Goal: Task Accomplishment & Management: Manage account settings

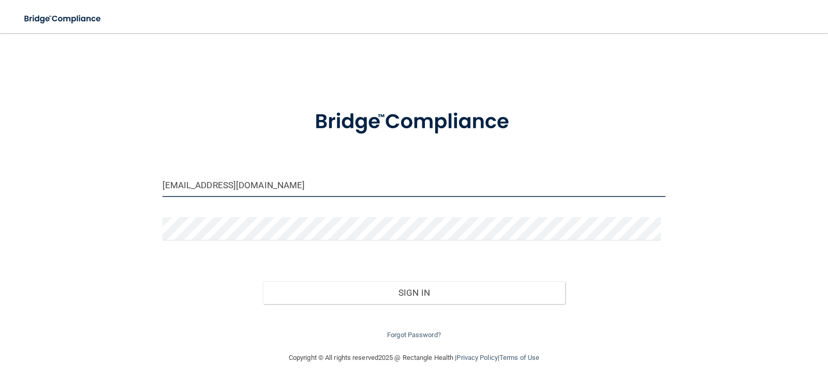
click at [303, 188] on input "[EMAIL_ADDRESS][DOMAIN_NAME]" at bounding box center [415, 185] width 504 height 23
drag, startPoint x: 303, startPoint y: 188, endPoint x: 161, endPoint y: 184, distance: 141.9
click at [163, 184] on input "[EMAIL_ADDRESS][DOMAIN_NAME]" at bounding box center [415, 185] width 504 height 23
type input "[EMAIL_ADDRESS][DOMAIN_NAME]"
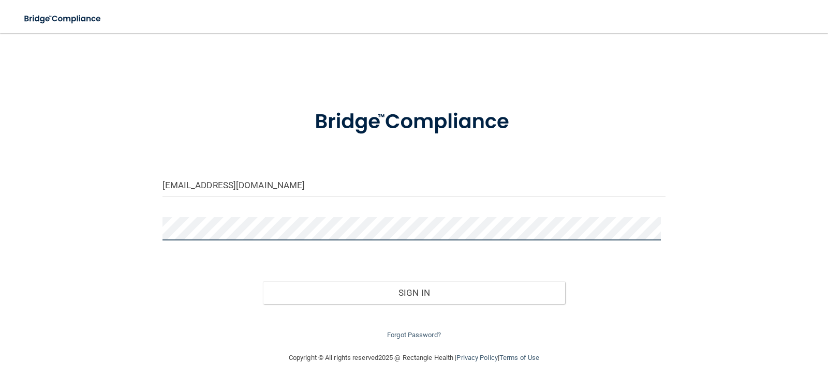
click at [155, 235] on div at bounding box center [414, 232] width 519 height 31
click at [263, 282] on button "Sign In" at bounding box center [414, 293] width 302 height 23
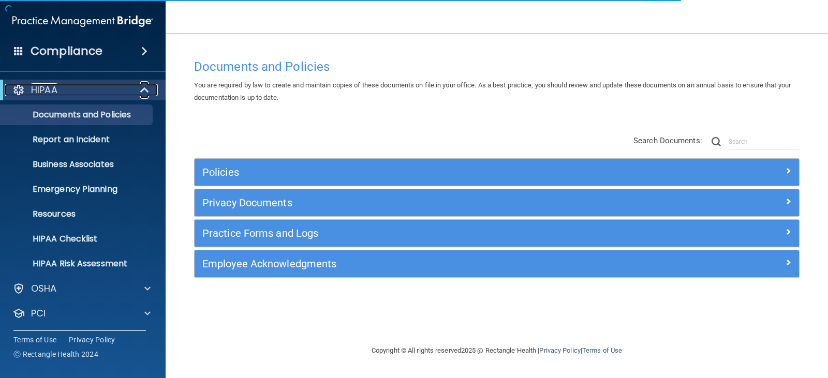
click at [141, 93] on span at bounding box center [145, 90] width 9 height 12
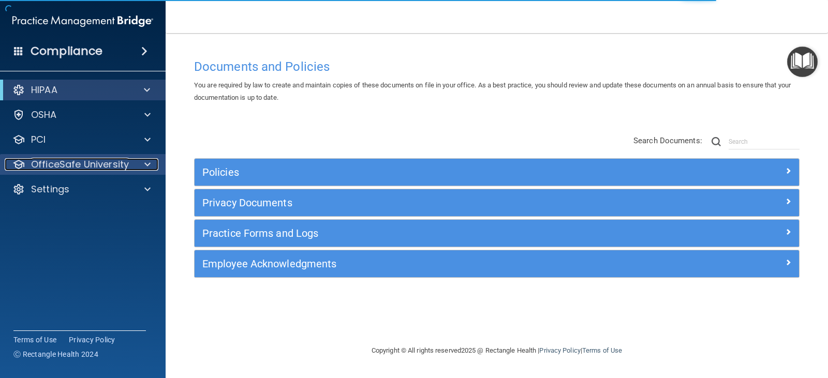
click at [142, 168] on div at bounding box center [146, 164] width 26 height 12
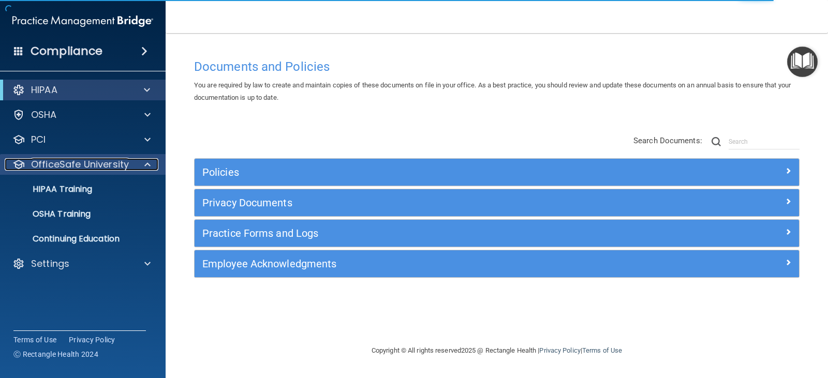
click at [157, 164] on div at bounding box center [146, 164] width 26 height 12
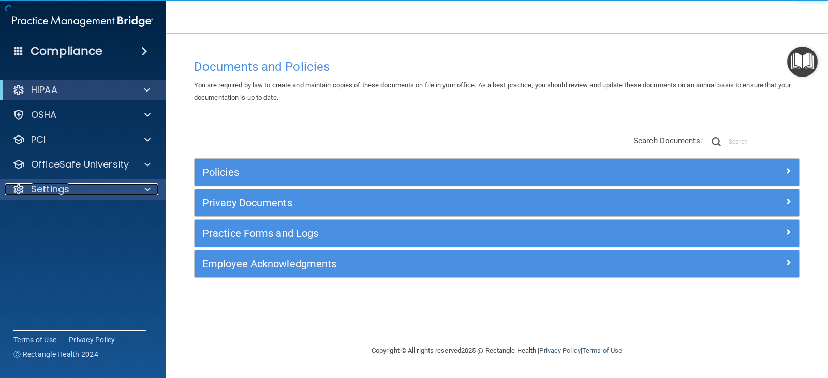
click at [144, 189] on div at bounding box center [146, 189] width 26 height 12
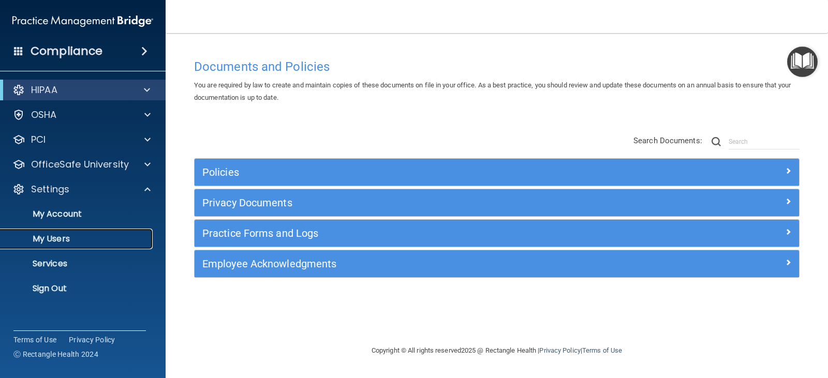
click at [70, 239] on p "My Users" at bounding box center [77, 239] width 141 height 10
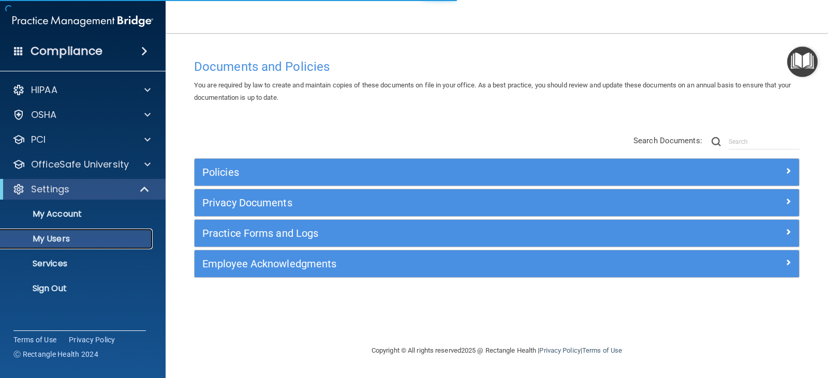
select select "20"
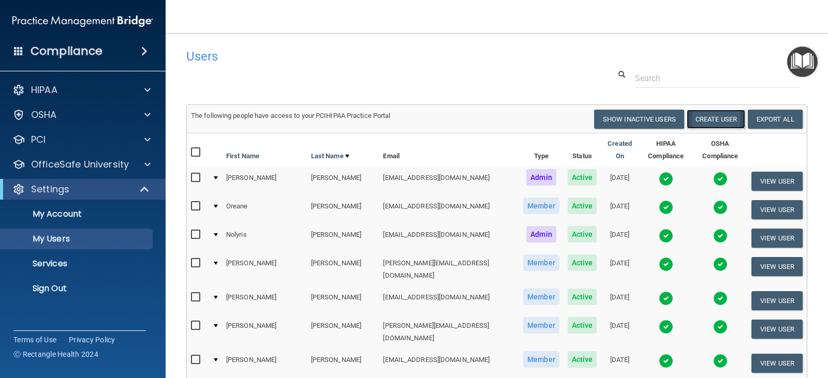
click at [721, 121] on button "Create User" at bounding box center [716, 119] width 58 height 19
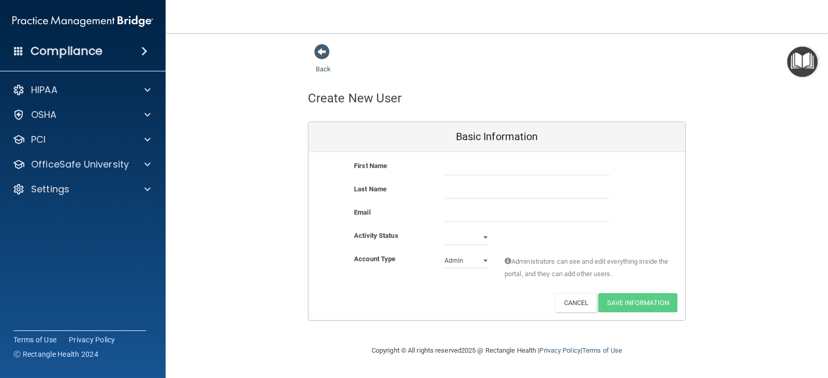
click at [561, 158] on div "First Name Last Name Email Activity Status Active Inactive Account Type Practic…" at bounding box center [497, 236] width 377 height 168
click at [570, 171] on input "text" at bounding box center [527, 168] width 165 height 16
type input "[PERSON_NAME]"
click at [570, 171] on input "[PERSON_NAME]" at bounding box center [527, 168] width 165 height 16
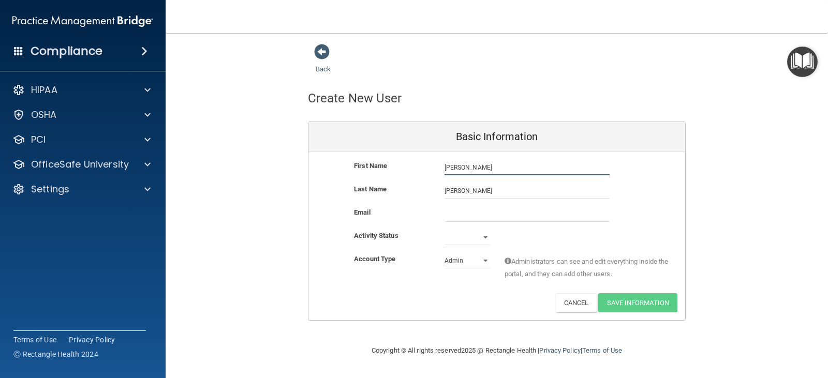
type input "[PERSON_NAME]"
click at [458, 214] on input "email" at bounding box center [527, 215] width 165 height 16
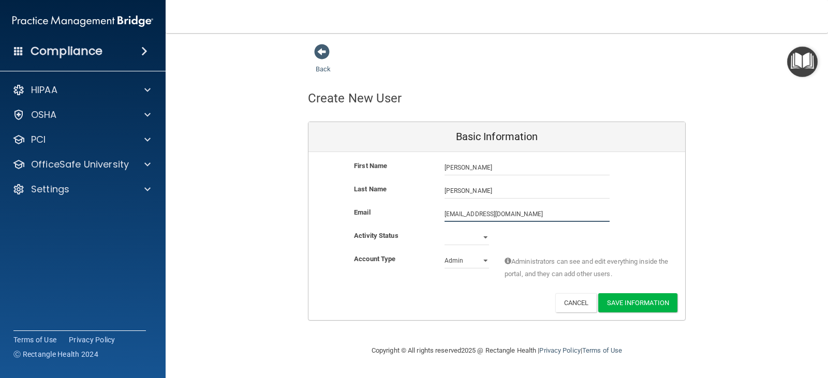
type input "[EMAIL_ADDRESS][DOMAIN_NAME]"
click at [456, 232] on select "Active Inactive" at bounding box center [467, 240] width 45 height 16
select select "active"
click at [445, 230] on select "Active Inactive" at bounding box center [467, 238] width 45 height 16
click at [468, 263] on select "Admin Member" at bounding box center [467, 261] width 45 height 16
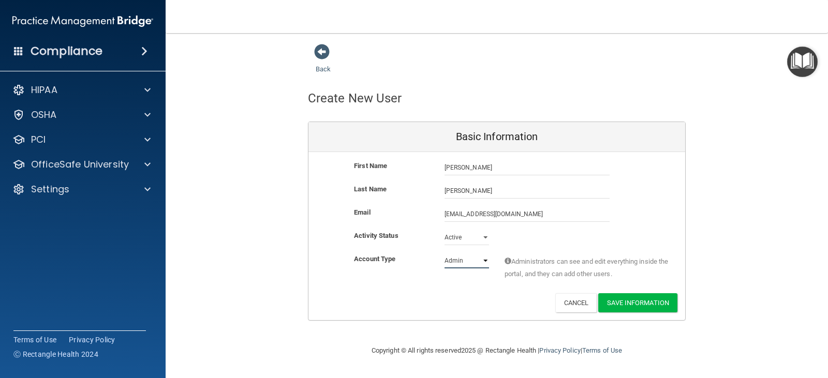
select select "practice_member"
click at [445, 253] on select "Admin Member" at bounding box center [467, 261] width 45 height 16
click at [623, 306] on button "Save Information" at bounding box center [637, 303] width 79 height 19
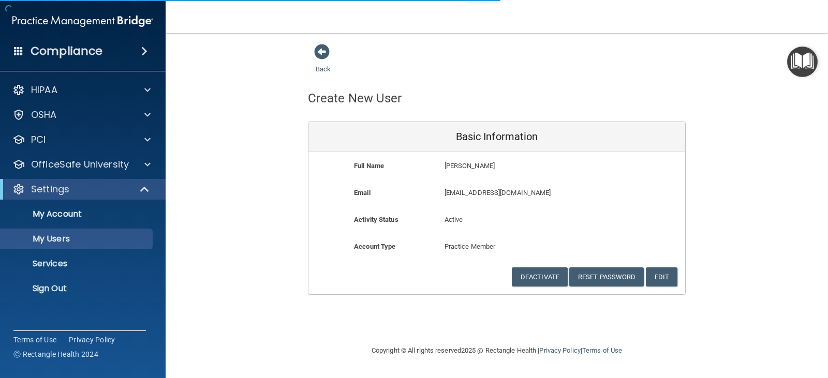
select select "20"
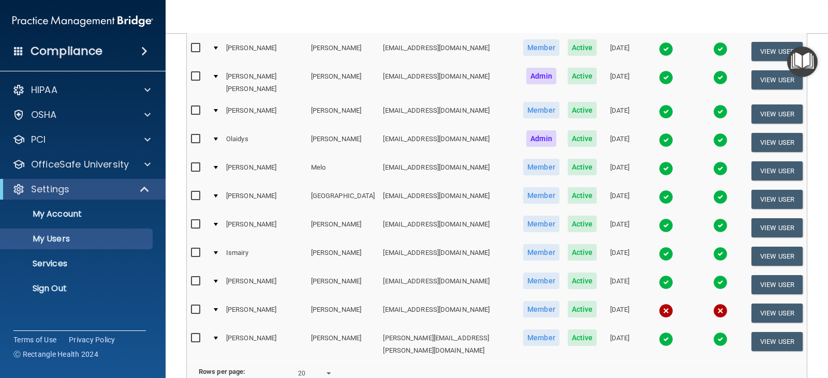
scroll to position [362, 0]
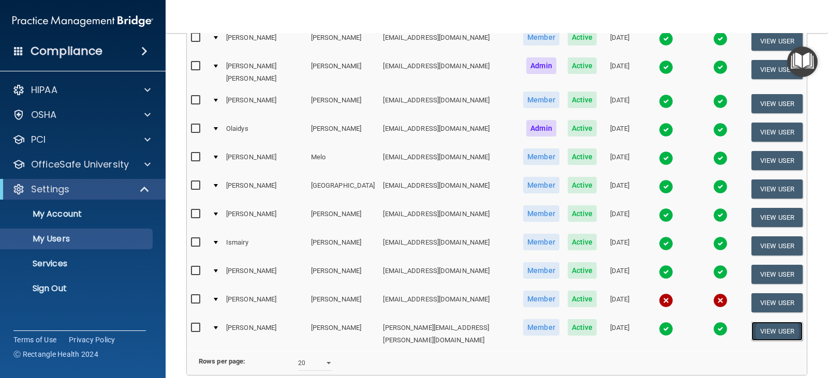
click at [755, 322] on button "View User" at bounding box center [777, 331] width 51 height 19
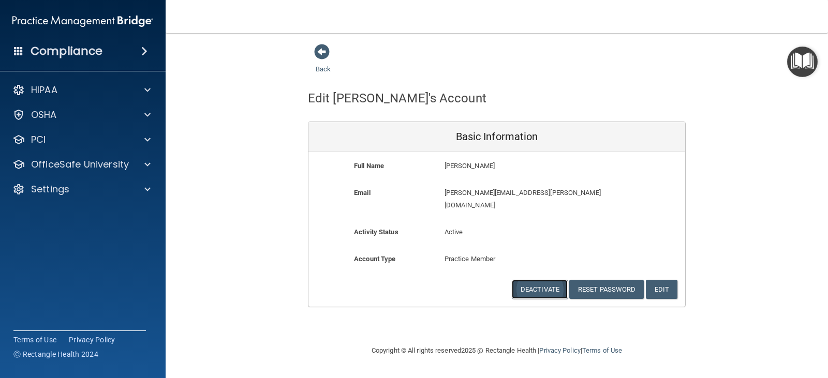
click at [548, 280] on button "Deactivate" at bounding box center [540, 289] width 56 height 19
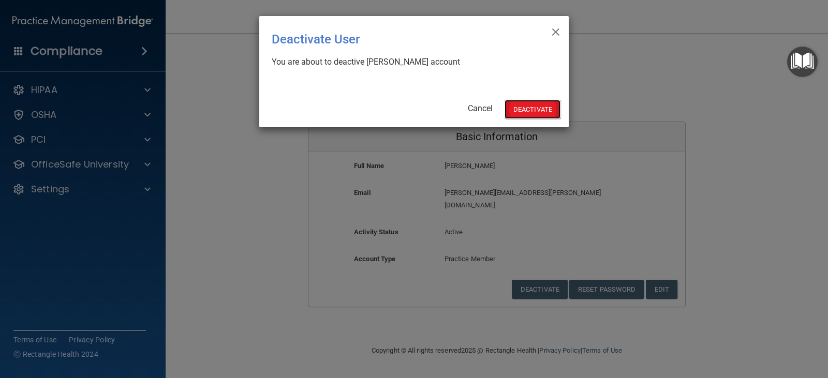
click at [526, 116] on button "Deactivate" at bounding box center [533, 109] width 56 height 19
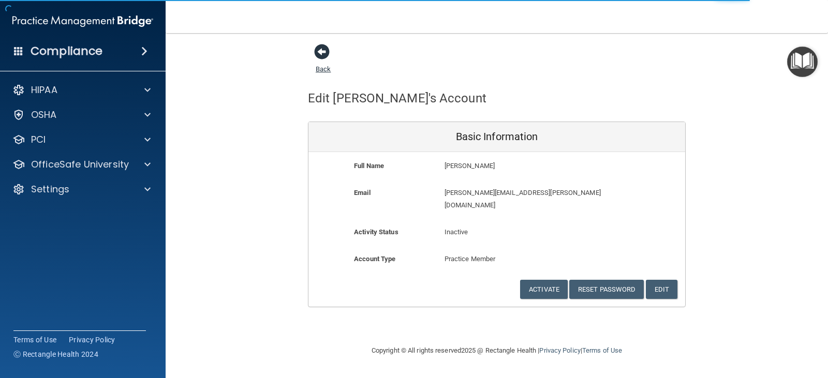
click at [316, 55] on span at bounding box center [322, 52] width 16 height 16
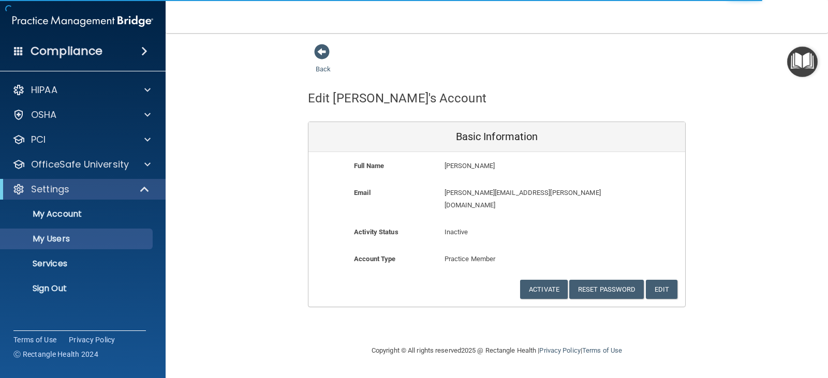
select select "20"
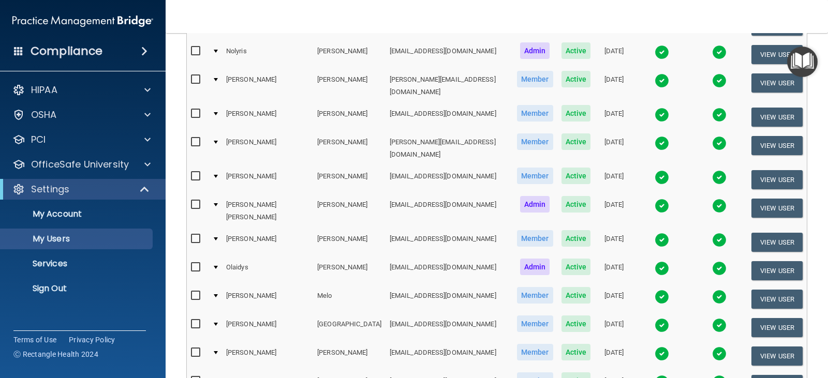
scroll to position [197, 0]
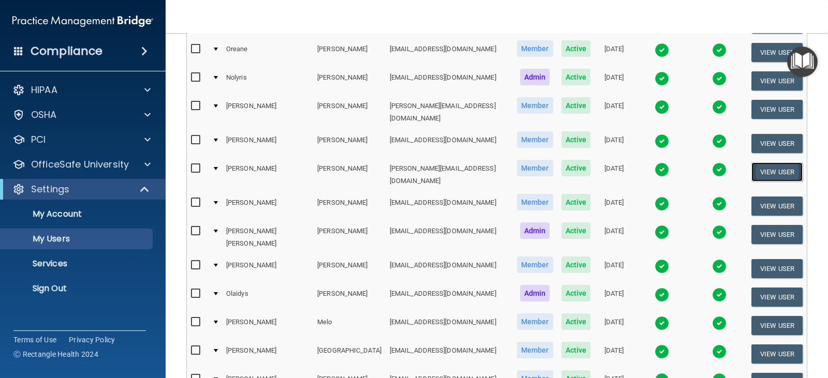
click at [752, 163] on button "View User" at bounding box center [777, 172] width 51 height 19
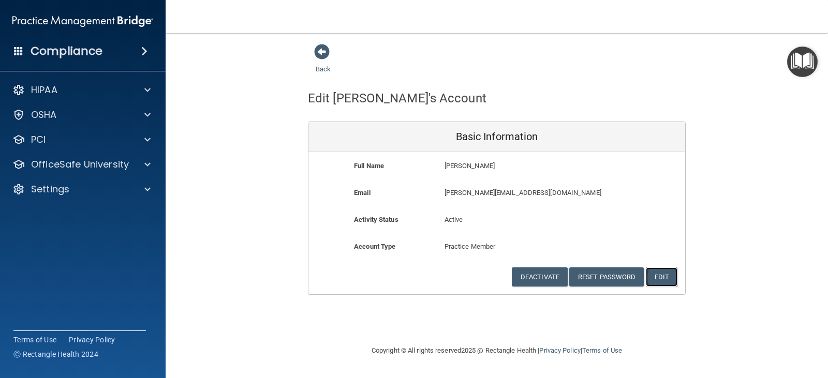
click at [672, 281] on button "Edit" at bounding box center [662, 277] width 32 height 19
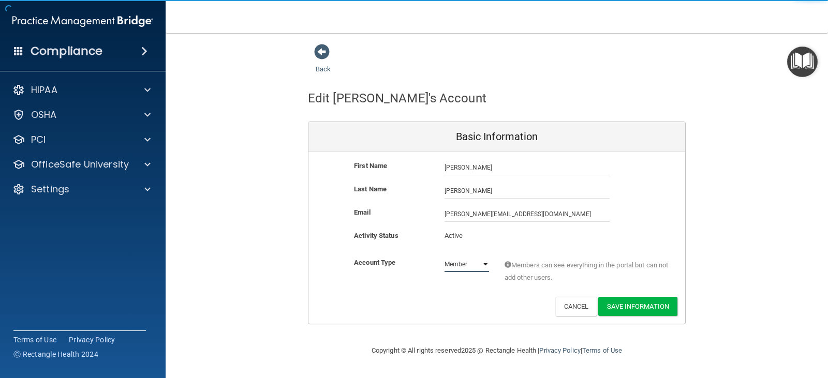
click at [483, 267] on select "Admin Member" at bounding box center [467, 265] width 45 height 16
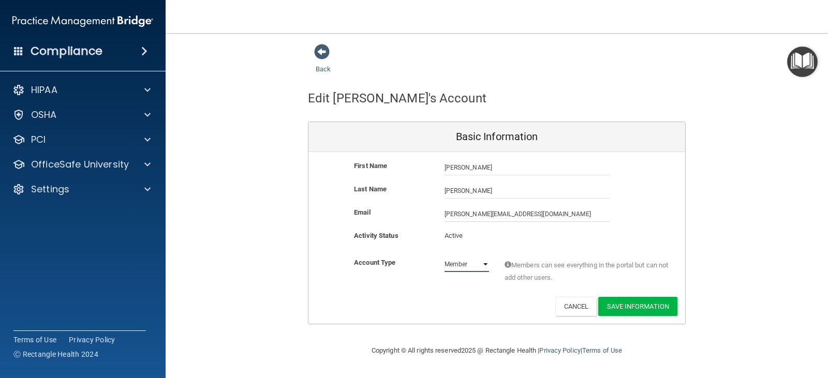
select select "practice_admin"
click at [445, 257] on select "Admin Member" at bounding box center [467, 265] width 45 height 16
click at [622, 303] on button "Save Information" at bounding box center [637, 306] width 79 height 19
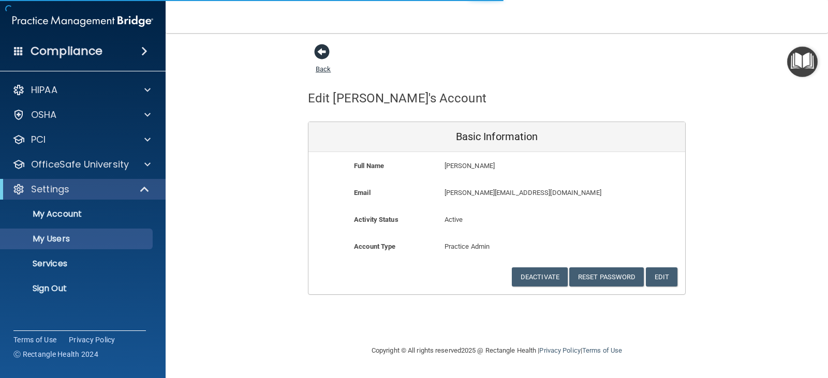
click at [328, 55] on span at bounding box center [322, 52] width 16 height 16
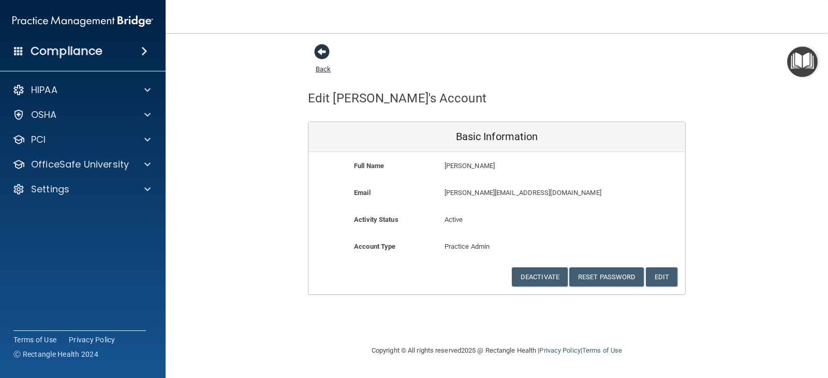
click at [325, 70] on link "Back" at bounding box center [323, 63] width 15 height 20
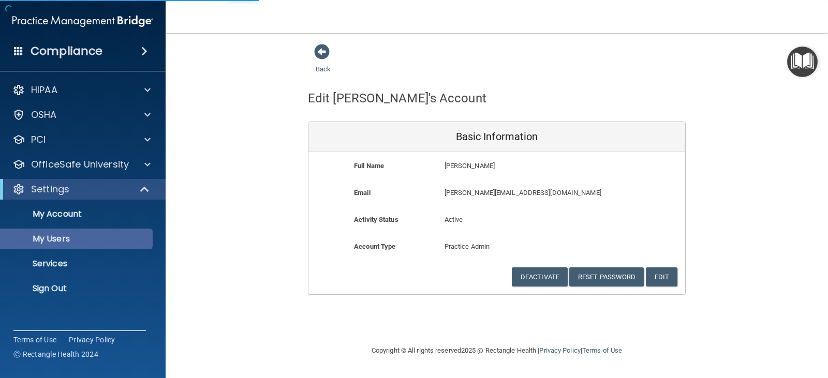
select select "20"
